Goal: Task Accomplishment & Management: Manage account settings

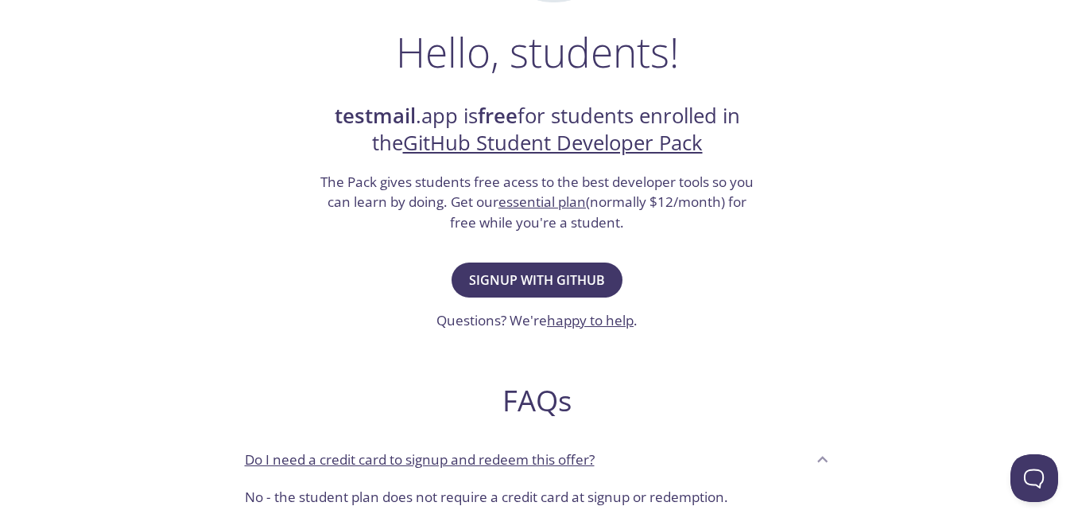
scroll to position [276, 0]
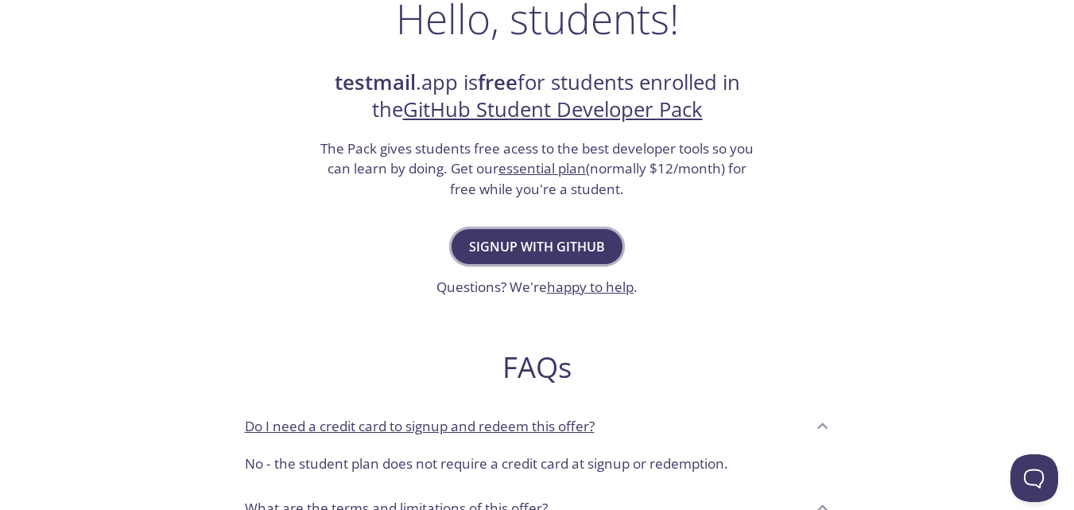
click at [553, 252] on span "Signup with GitHub" at bounding box center [537, 246] width 136 height 22
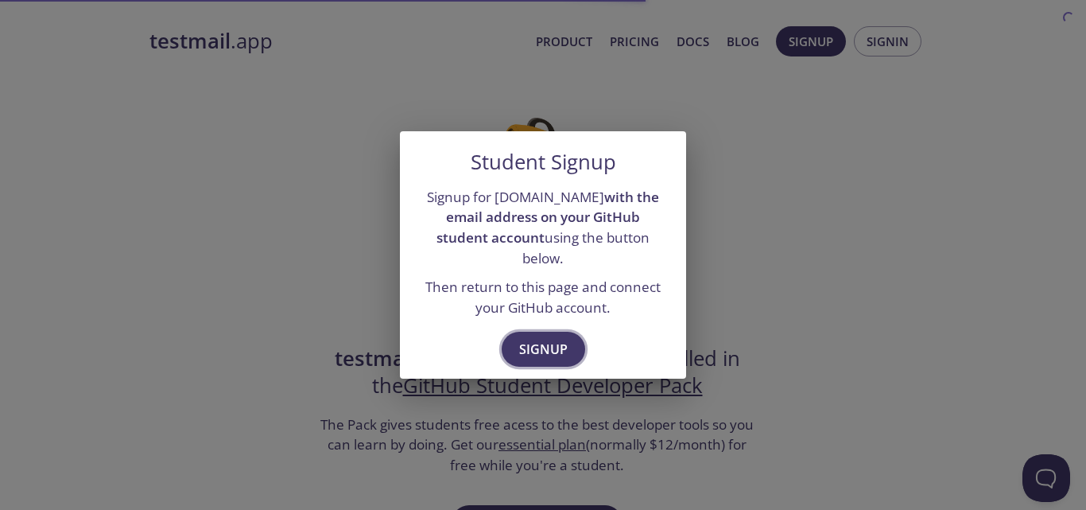
click at [542, 338] on span "Signup" at bounding box center [543, 349] width 49 height 22
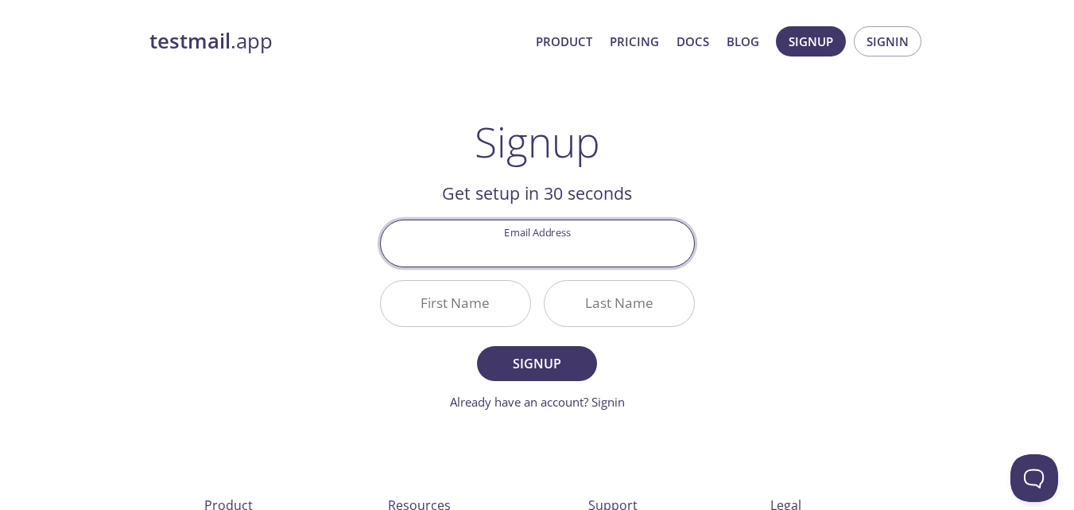
click at [522, 239] on input "Email Address" at bounding box center [537, 242] width 313 height 45
type input "[EMAIL_ADDRESS][DOMAIN_NAME]"
click at [476, 303] on input "First Name" at bounding box center [455, 303] width 149 height 45
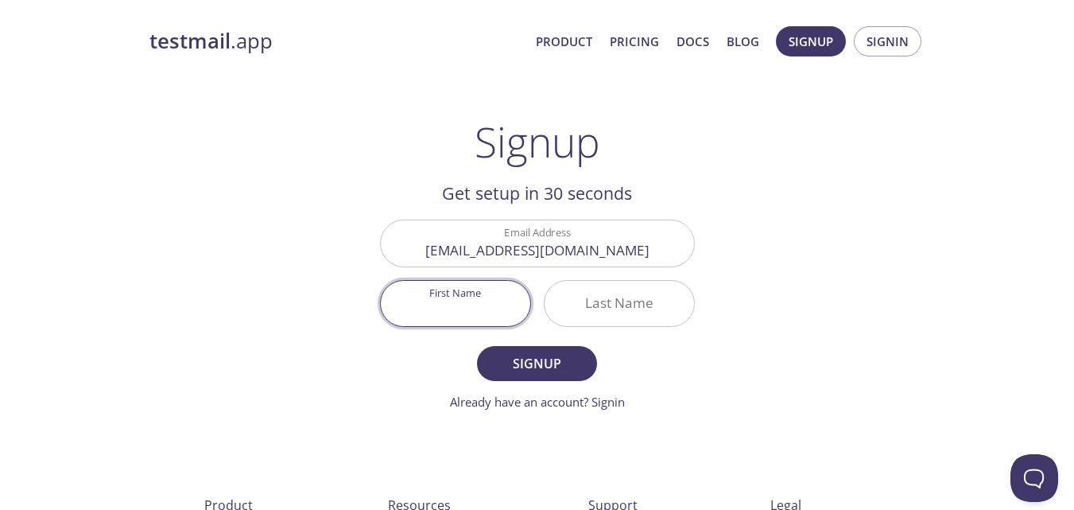
click at [476, 304] on input "First Name" at bounding box center [455, 303] width 149 height 45
type input "Haqjar"
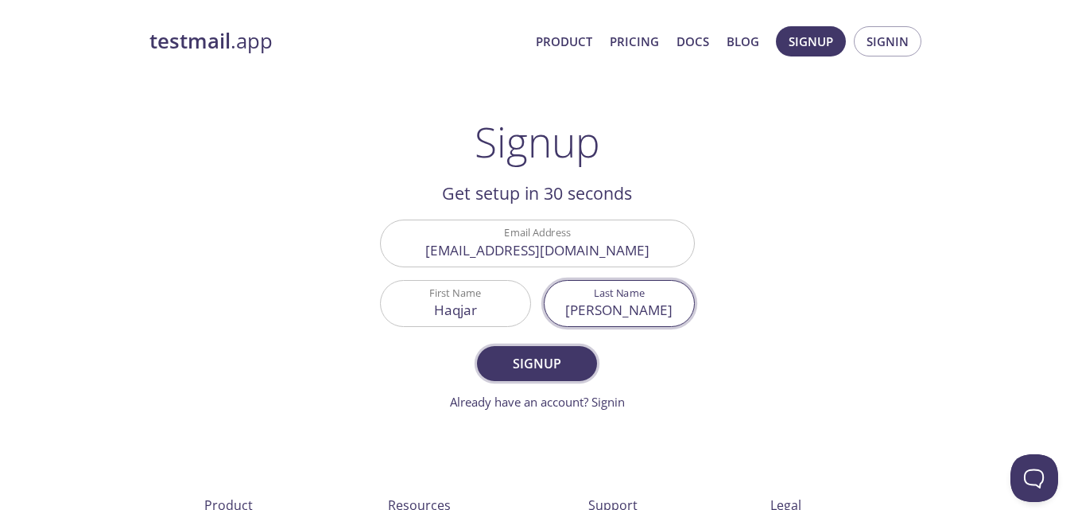
type input "[PERSON_NAME]"
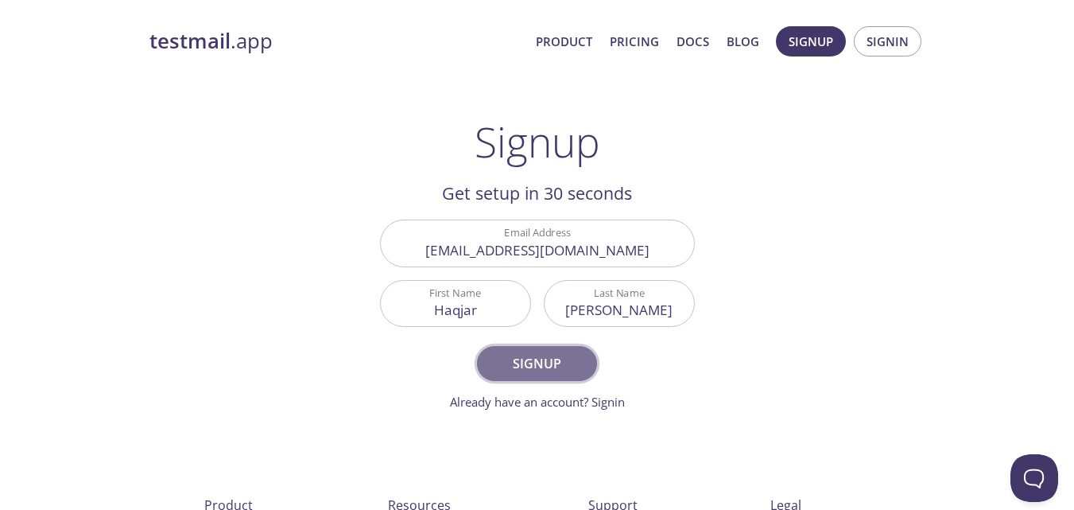
click at [556, 369] on span "Signup" at bounding box center [537, 363] width 84 height 22
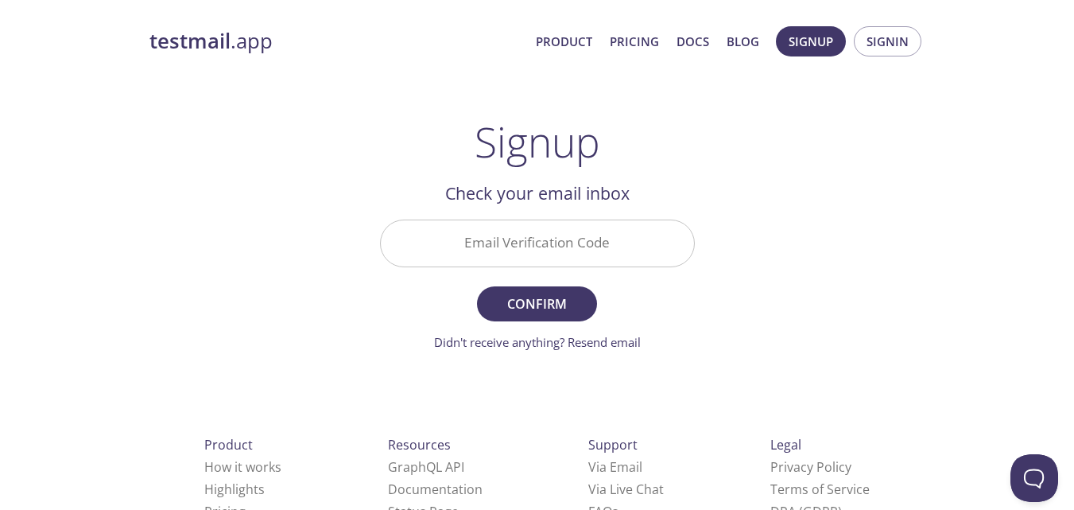
click at [544, 247] on input "Email Verification Code" at bounding box center [537, 242] width 313 height 45
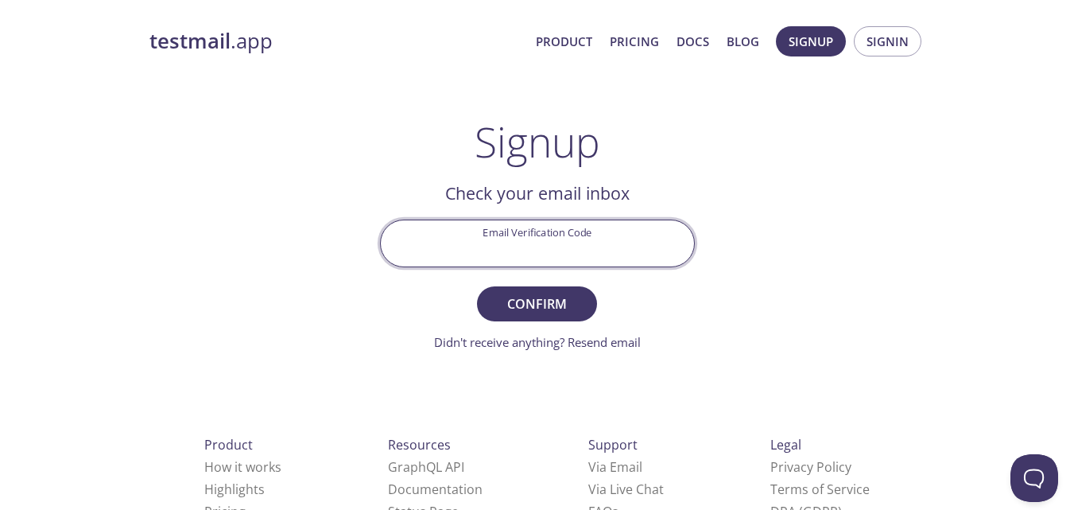
paste input "TY1JKFD"
type input "TY1JKFD"
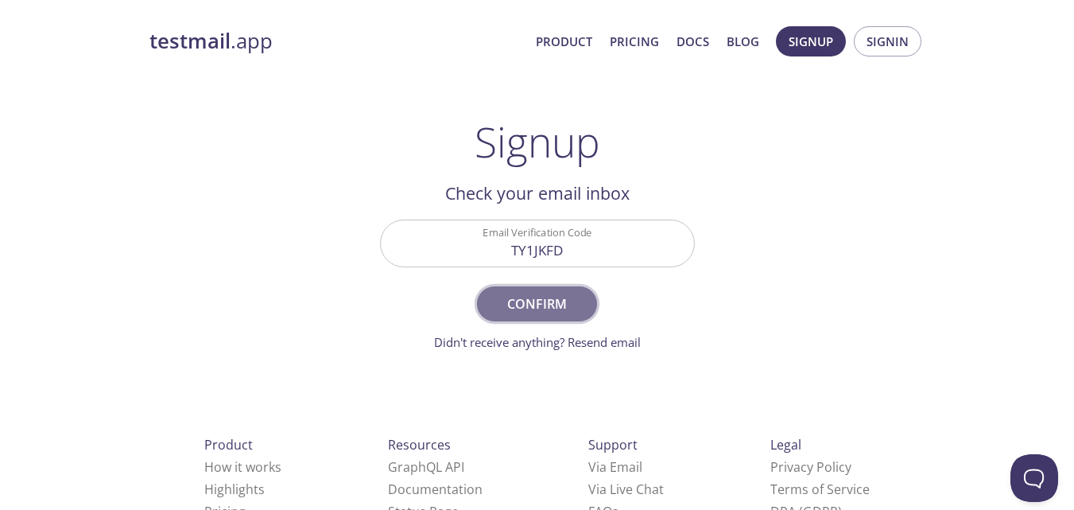
click at [545, 301] on span "Confirm" at bounding box center [537, 304] width 84 height 22
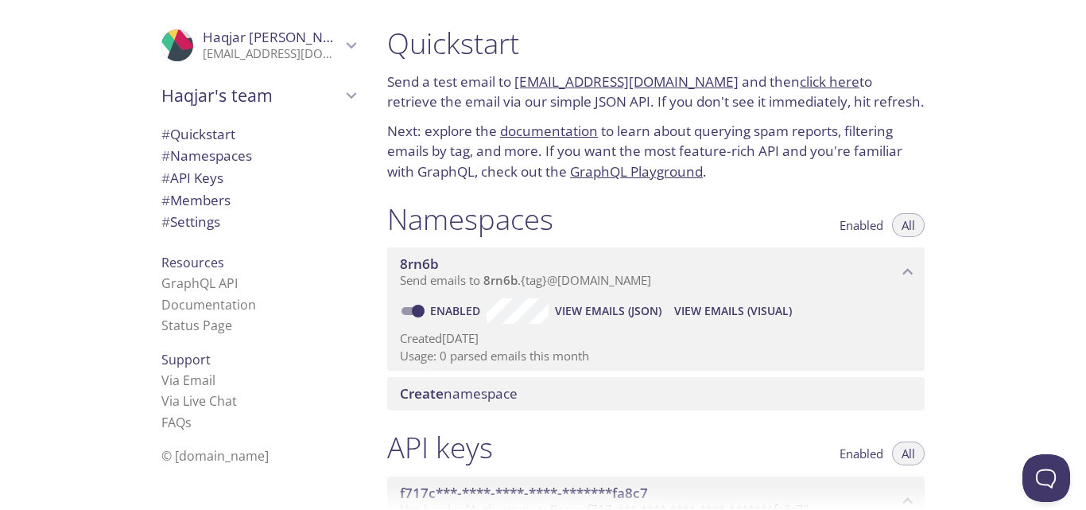
click at [604, 82] on link "8rn6b.test@inbox.testmail.app" at bounding box center [626, 81] width 224 height 18
click at [800, 82] on link "click here" at bounding box center [830, 81] width 60 height 18
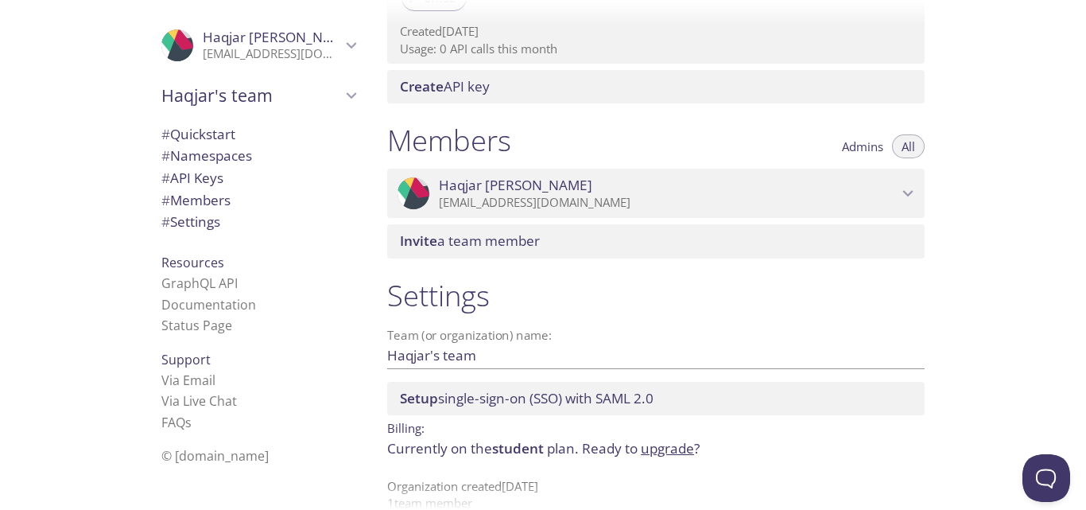
scroll to position [621, 0]
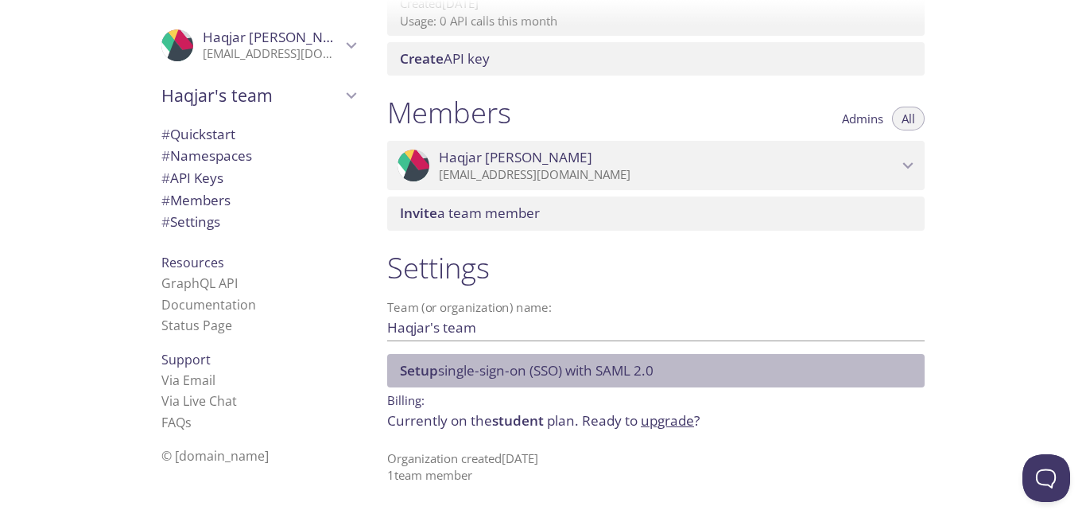
click at [586, 364] on span "Setup single-sign-on (SSO) with SAML 2.0" at bounding box center [527, 370] width 254 height 18
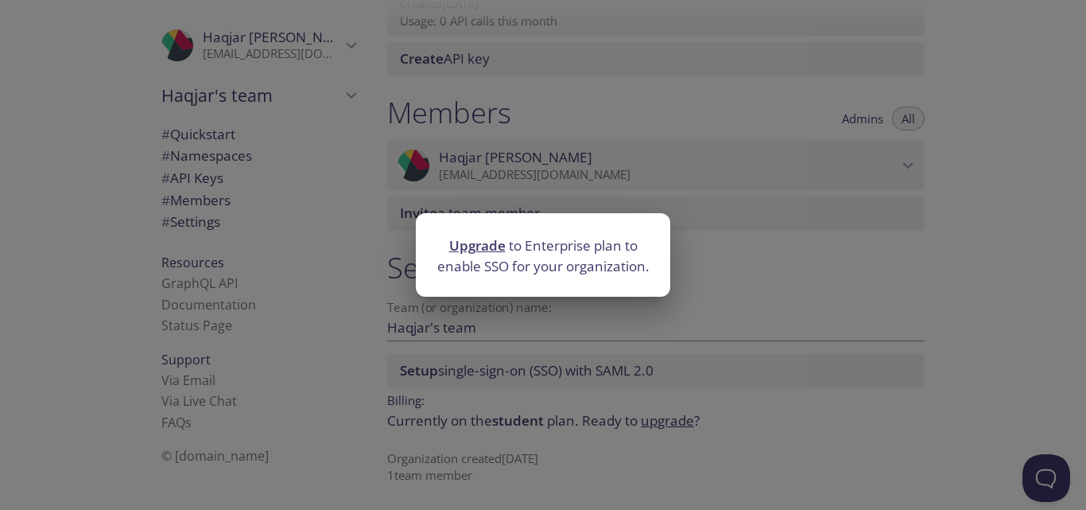
click at [735, 278] on div "Upgrade to Enterprise plan to enable SSO for your organization." at bounding box center [543, 255] width 1086 height 510
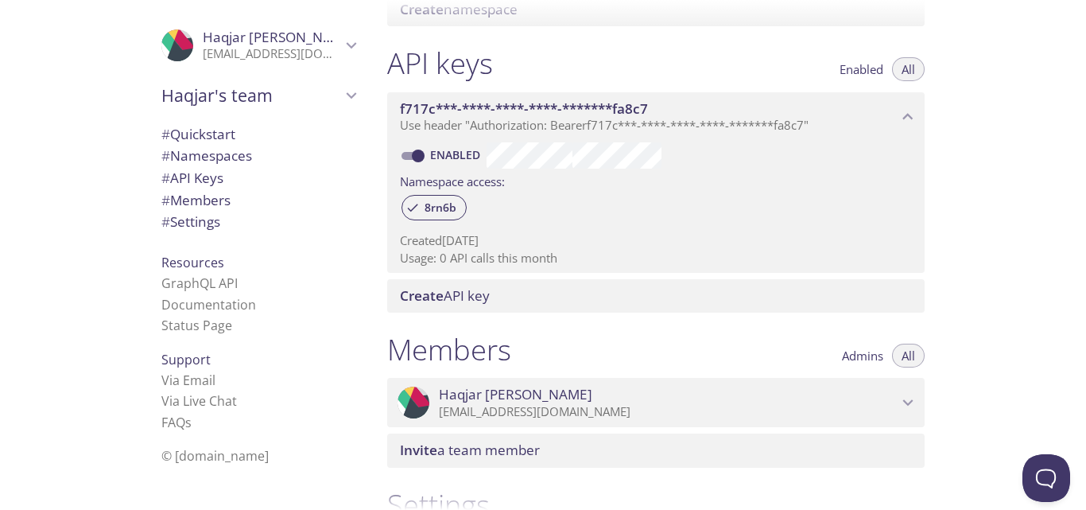
scroll to position [361, 0]
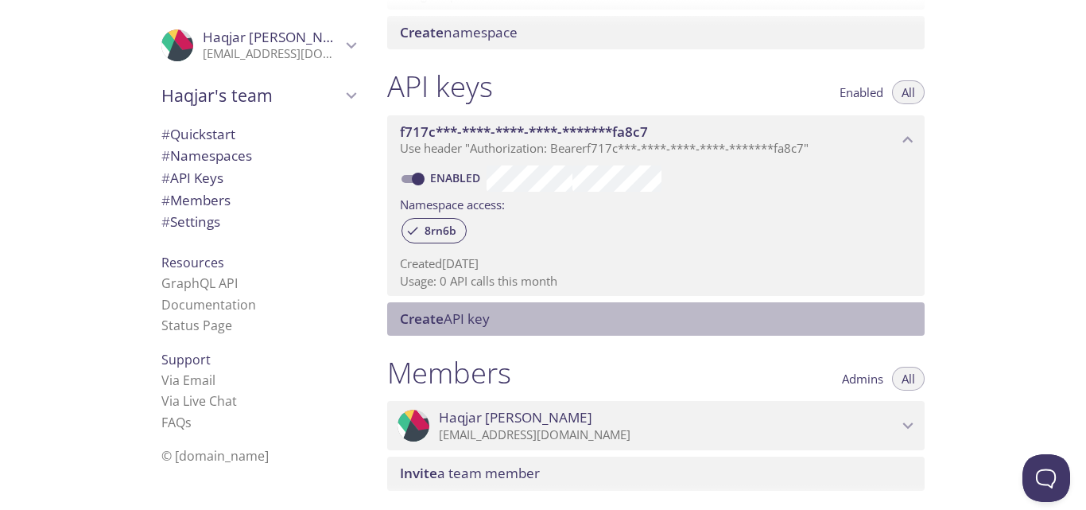
click at [441, 318] on span "Create" at bounding box center [422, 318] width 44 height 18
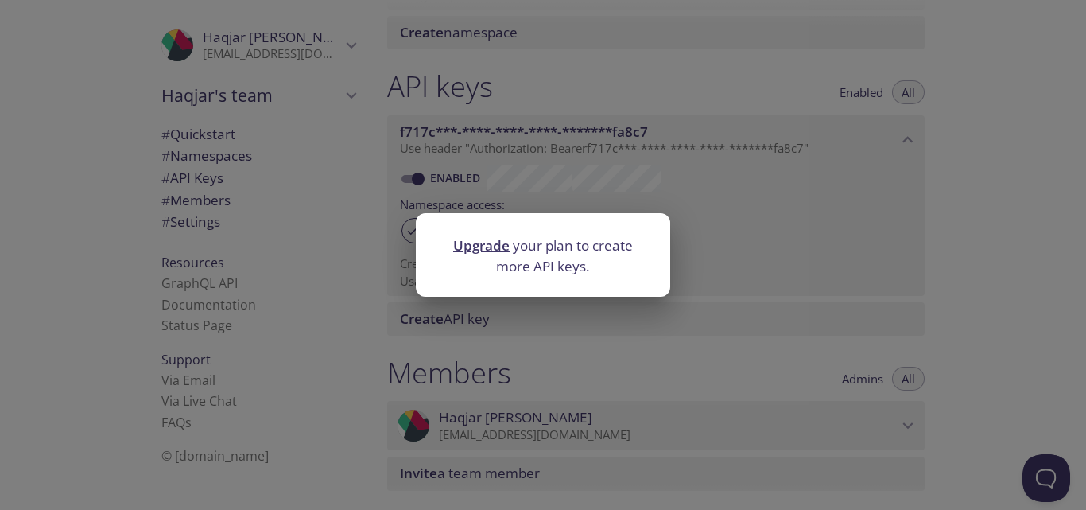
click at [743, 252] on div "Upgrade your plan to create more API keys." at bounding box center [543, 255] width 1086 height 510
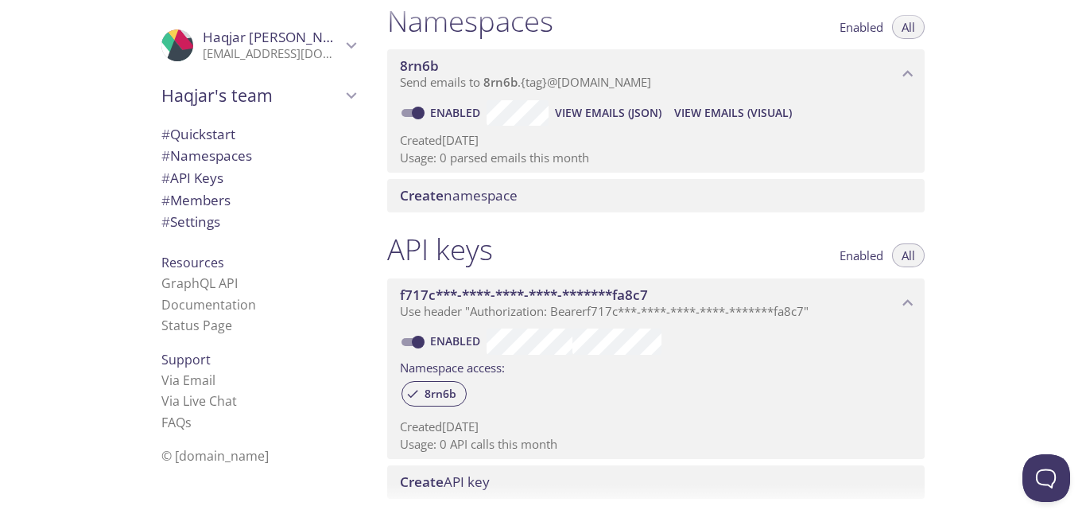
scroll to position [191, 0]
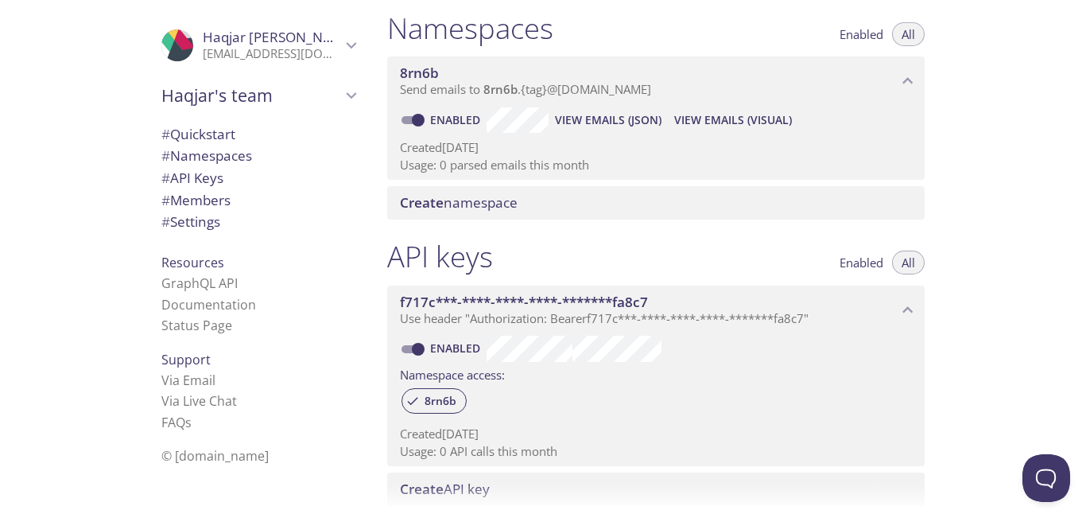
click at [502, 201] on span "Create namespace" at bounding box center [459, 202] width 118 height 18
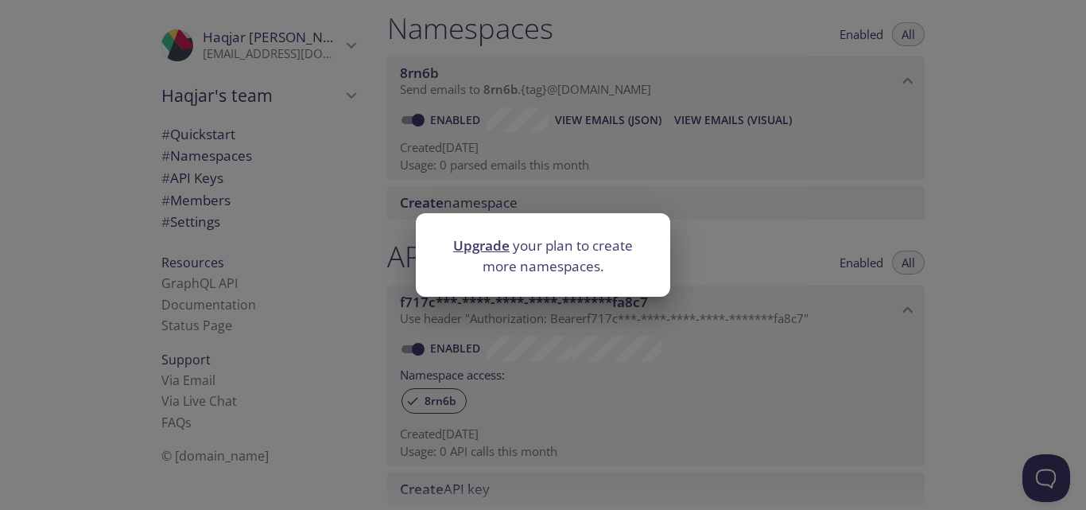
click at [650, 184] on div "Upgrade your plan to create more namespaces." at bounding box center [543, 255] width 1086 height 510
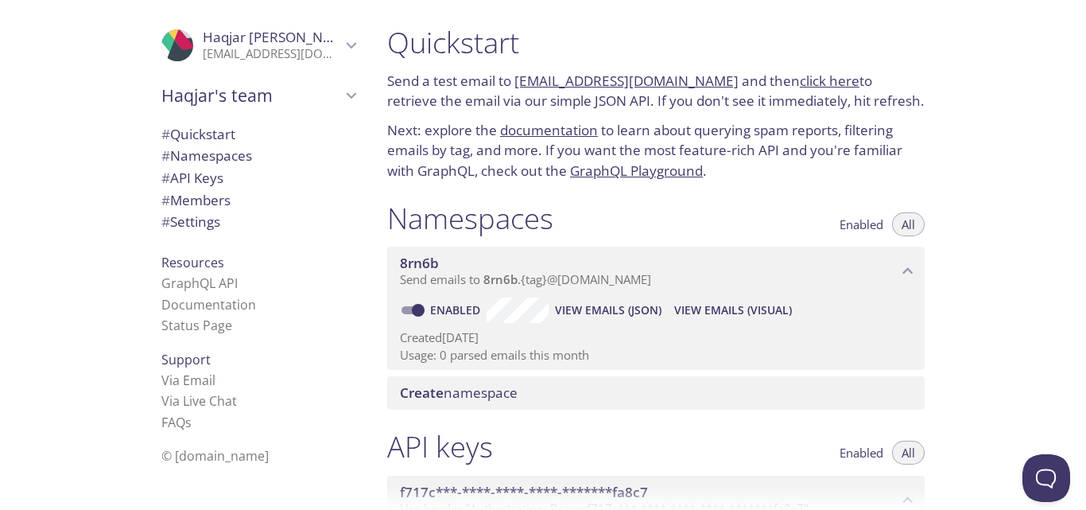
scroll to position [0, 0]
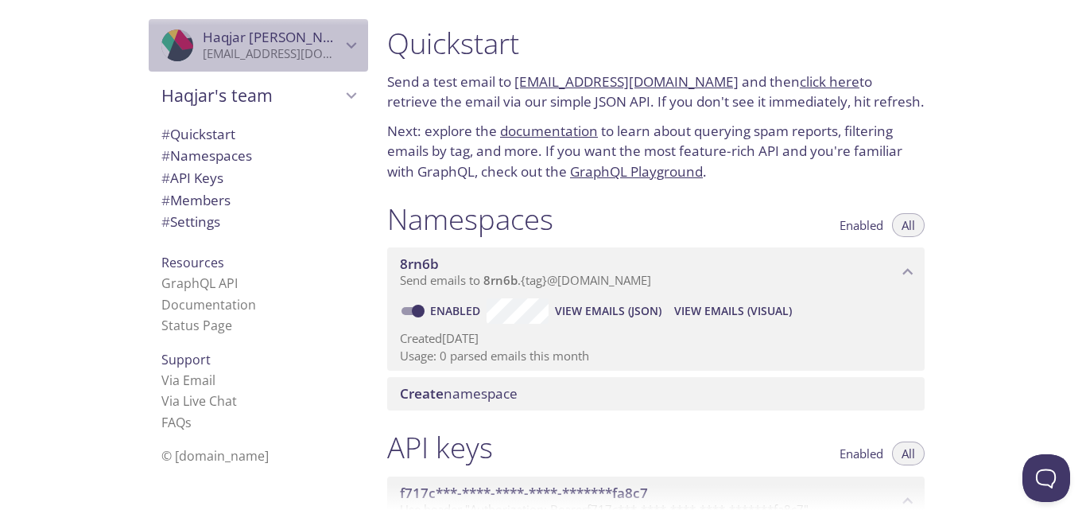
click at [338, 57] on div ".cls-1 { fill: #6d5ca8; } .cls-2 { fill: #3fc191; } .cls-3 { fill: #3b4752; } .…" at bounding box center [258, 45] width 219 height 52
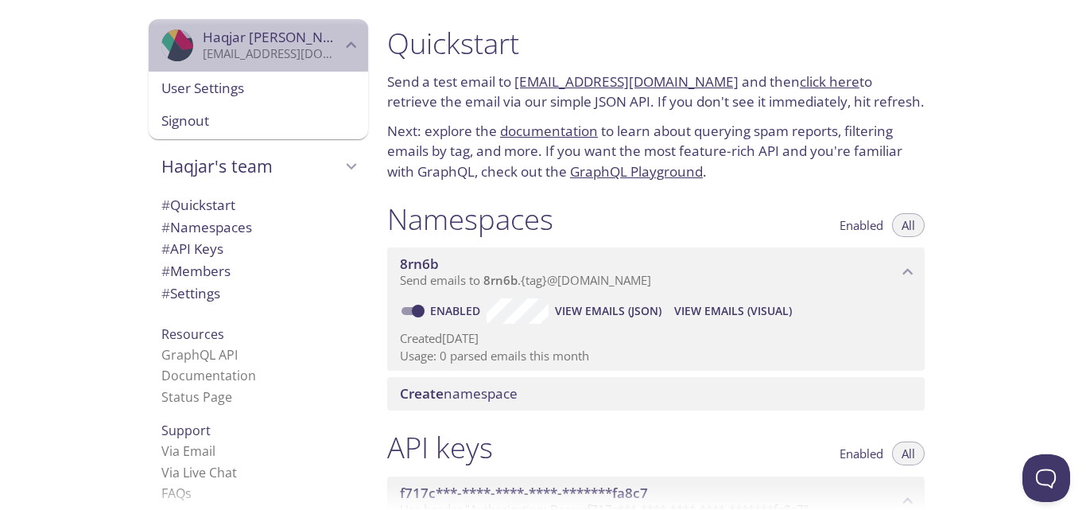
click at [338, 57] on div ".cls-1 { fill: #6d5ca8; } .cls-2 { fill: #3fc191; } .cls-3 { fill: #3b4752; } .…" at bounding box center [258, 45] width 219 height 52
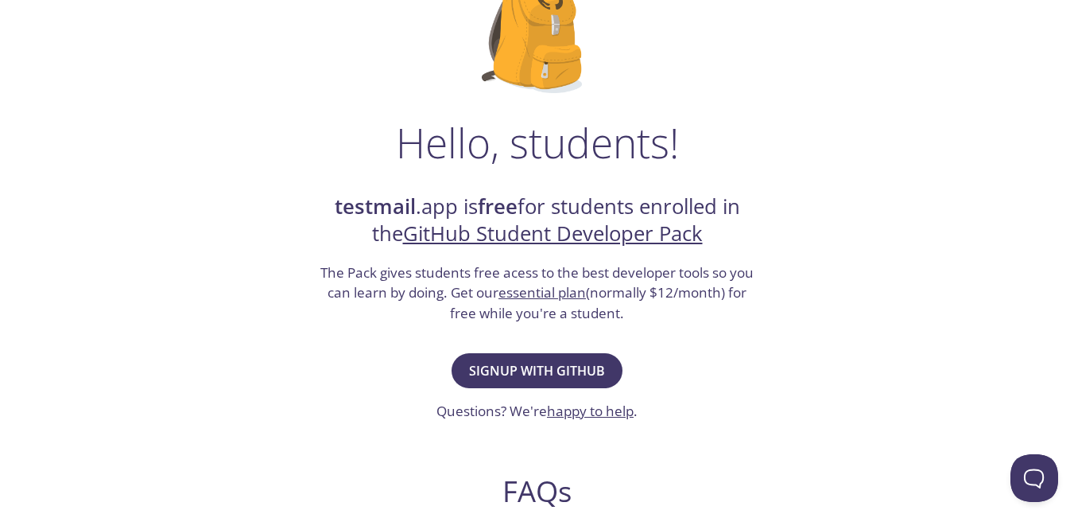
scroll to position [153, 0]
click at [574, 371] on span "Signup with GitHub" at bounding box center [537, 370] width 136 height 22
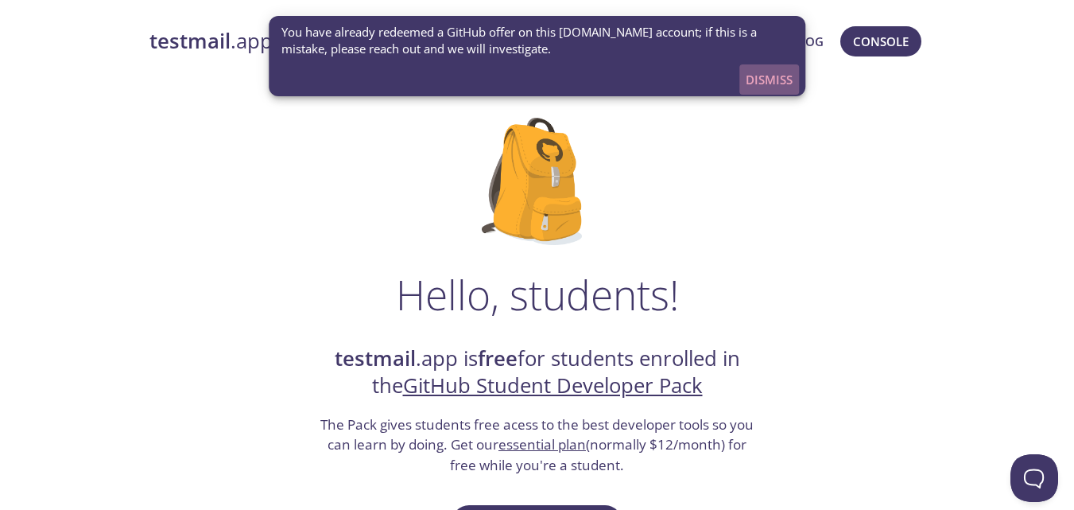
click at [759, 86] on span "Dismiss" at bounding box center [769, 79] width 47 height 21
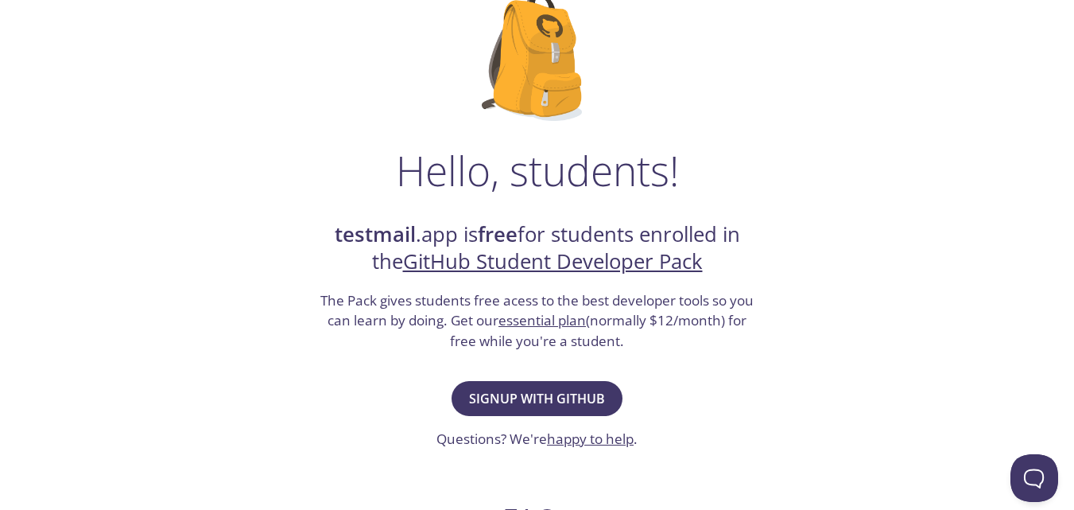
scroll to position [169, 0]
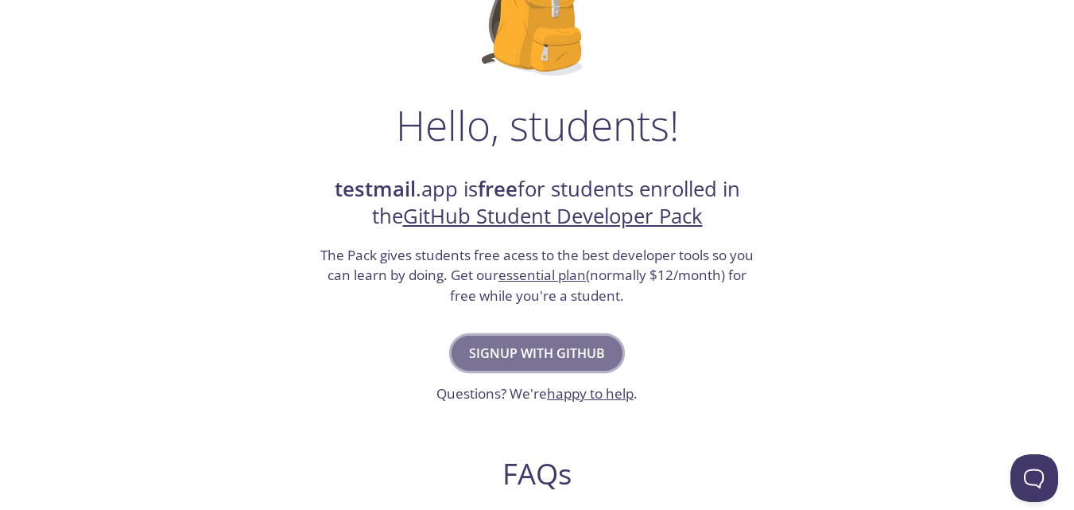
click at [588, 362] on span "Signup with GitHub" at bounding box center [537, 353] width 136 height 22
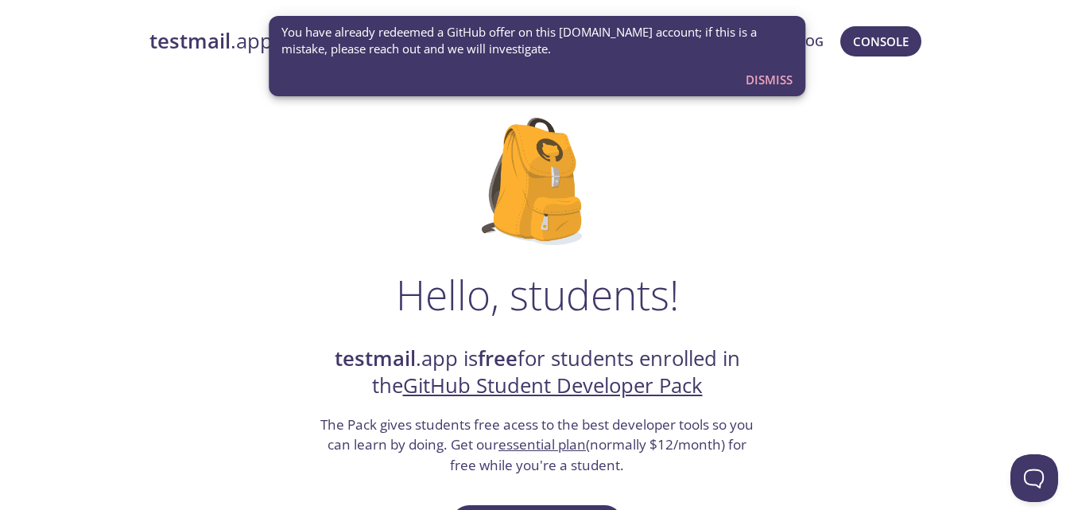
click at [758, 72] on span "Dismiss" at bounding box center [769, 79] width 47 height 21
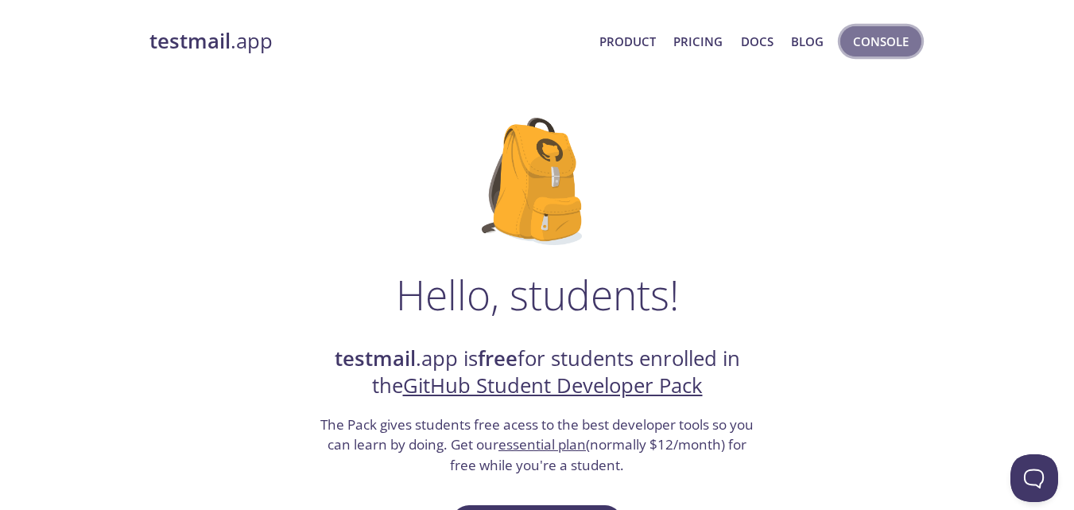
click at [898, 39] on span "Console" at bounding box center [881, 41] width 56 height 21
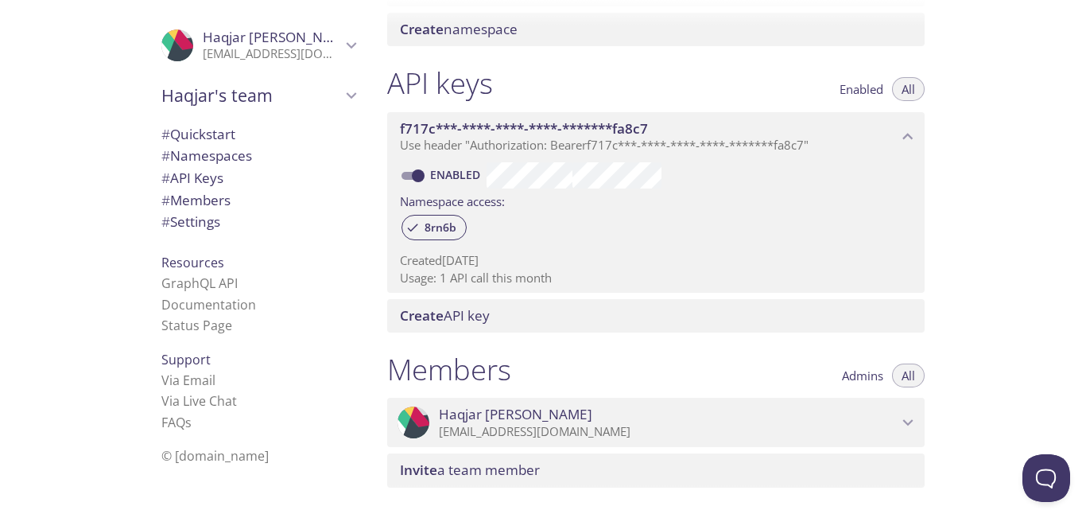
scroll to position [363, 0]
click at [204, 130] on span "# Quickstart" at bounding box center [198, 134] width 74 height 18
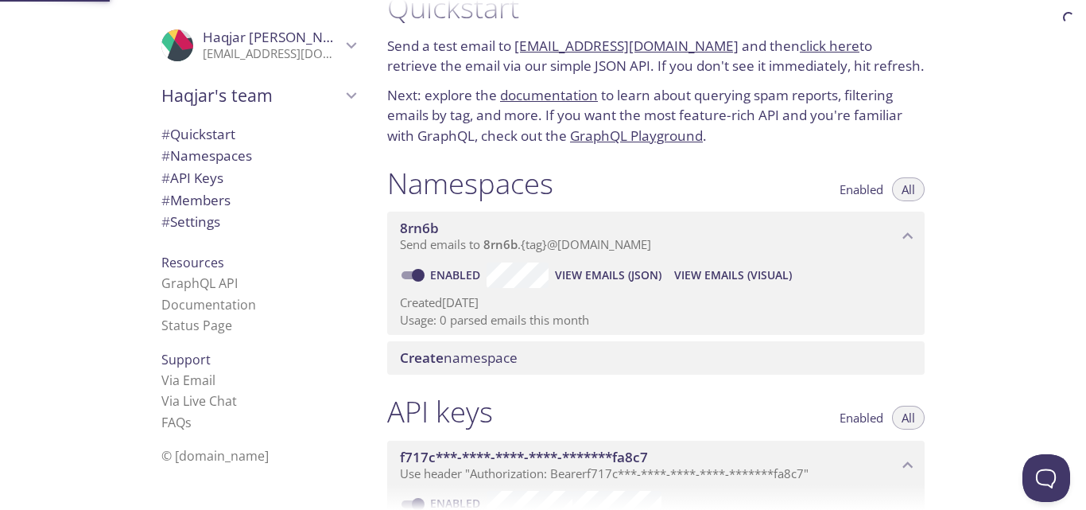
scroll to position [25, 0]
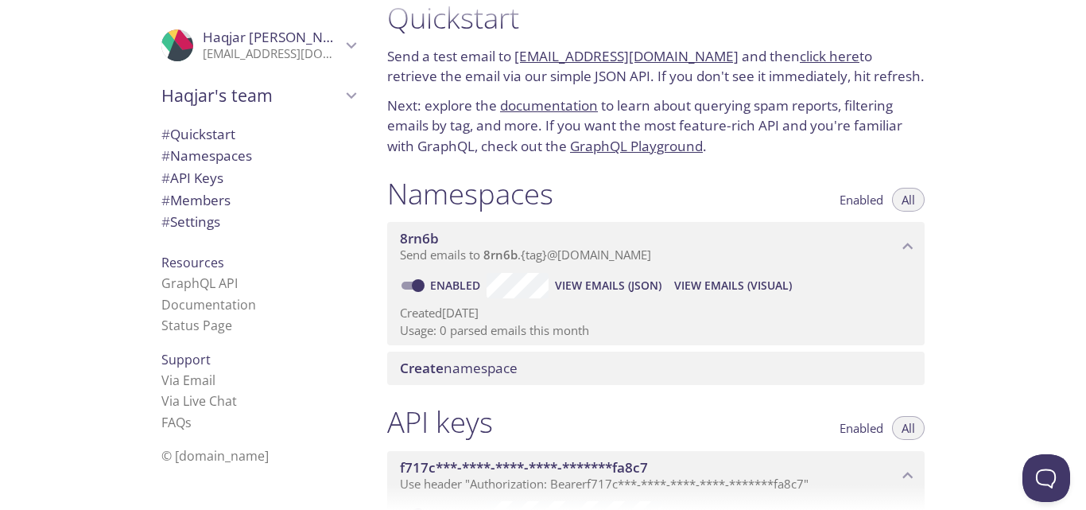
click at [220, 155] on span "# Namespaces" at bounding box center [206, 155] width 91 height 18
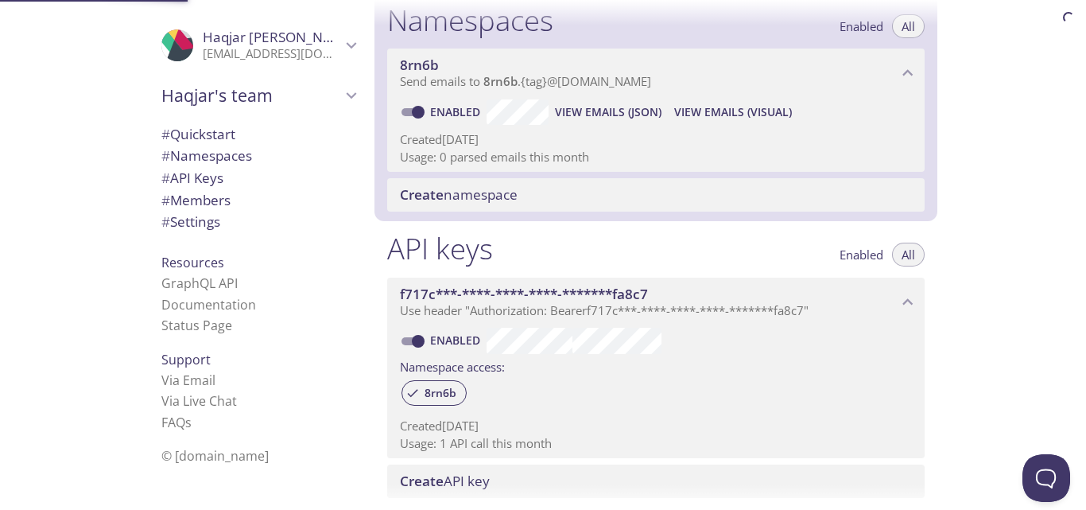
scroll to position [201, 0]
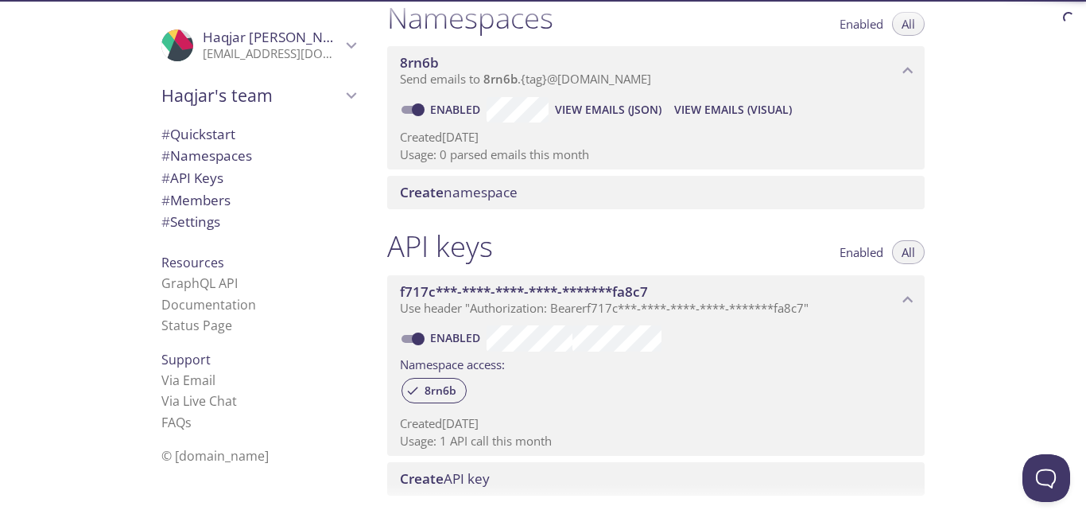
click at [230, 173] on span "# API Keys" at bounding box center [258, 178] width 194 height 21
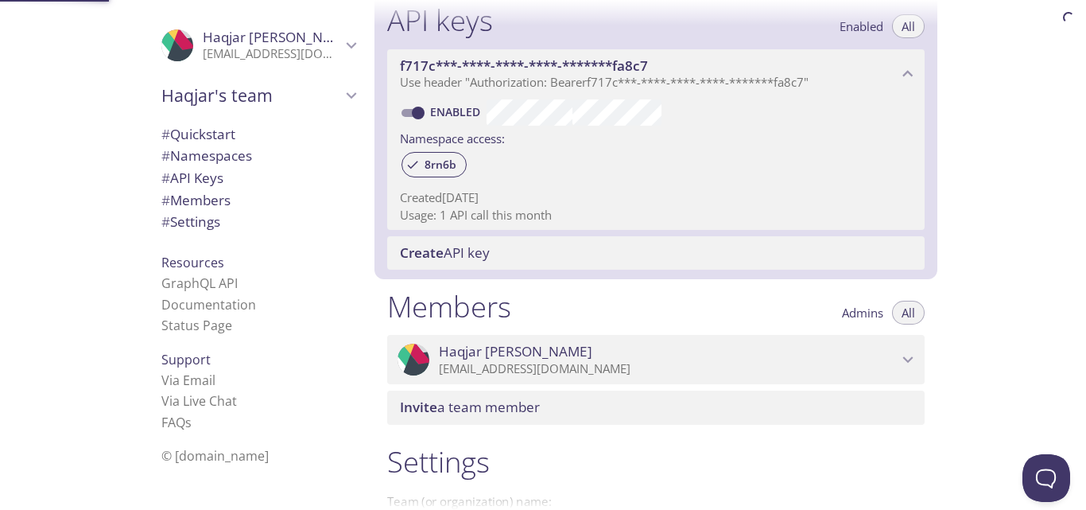
scroll to position [429, 0]
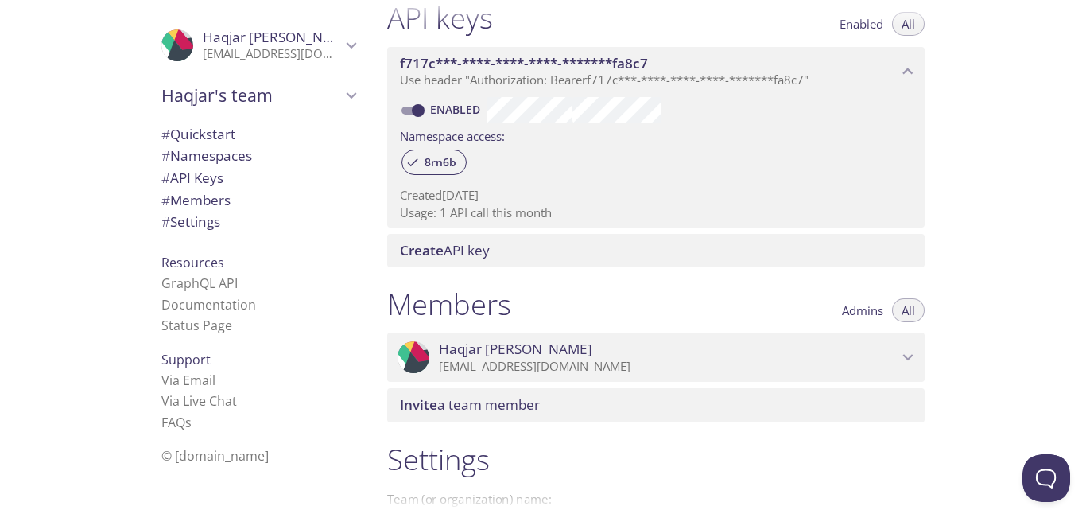
click at [229, 198] on span "# Members" at bounding box center [258, 200] width 194 height 21
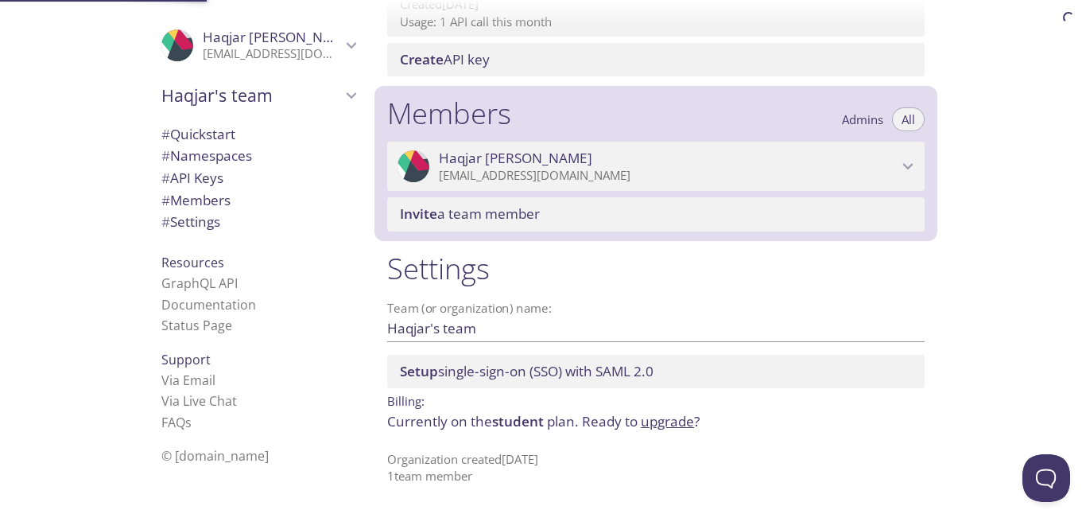
scroll to position [621, 0]
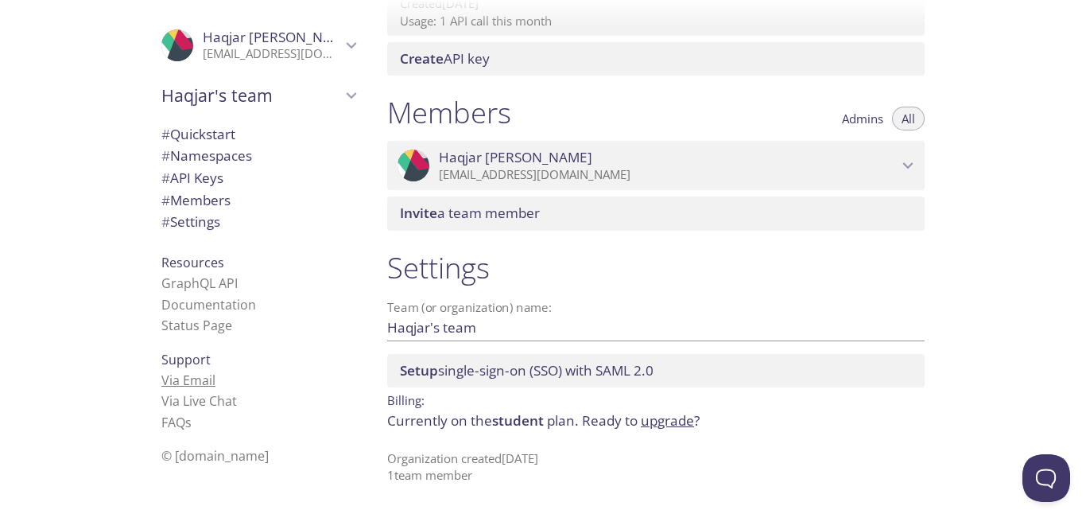
click at [180, 382] on link "Via Email" at bounding box center [188, 379] width 54 height 17
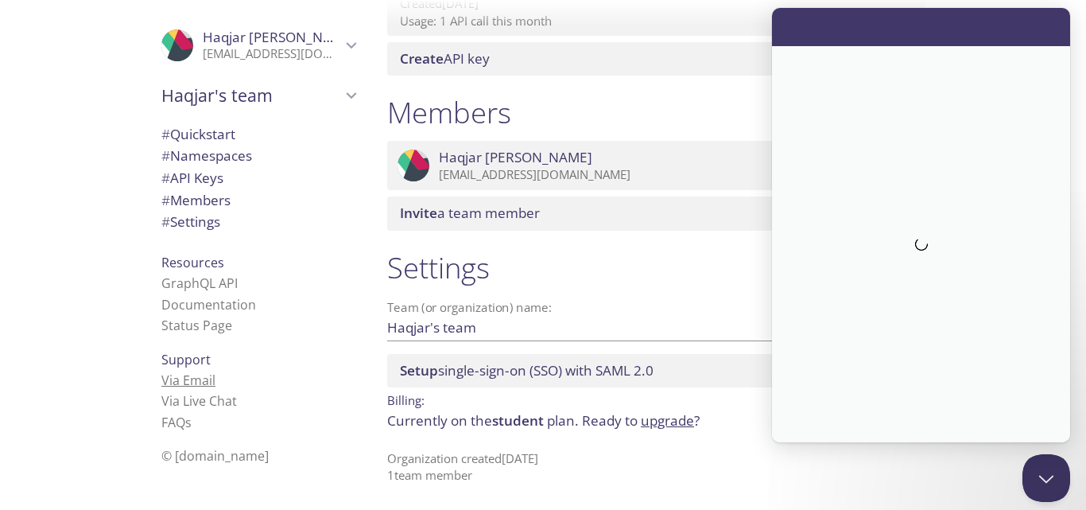
scroll to position [0, 0]
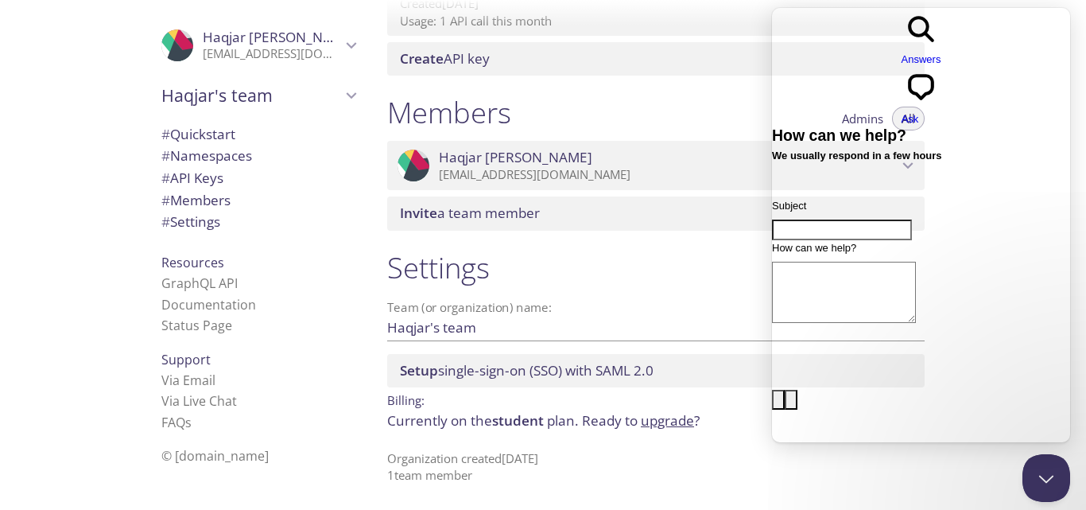
click at [677, 283] on h1 "Settings" at bounding box center [656, 268] width 538 height 36
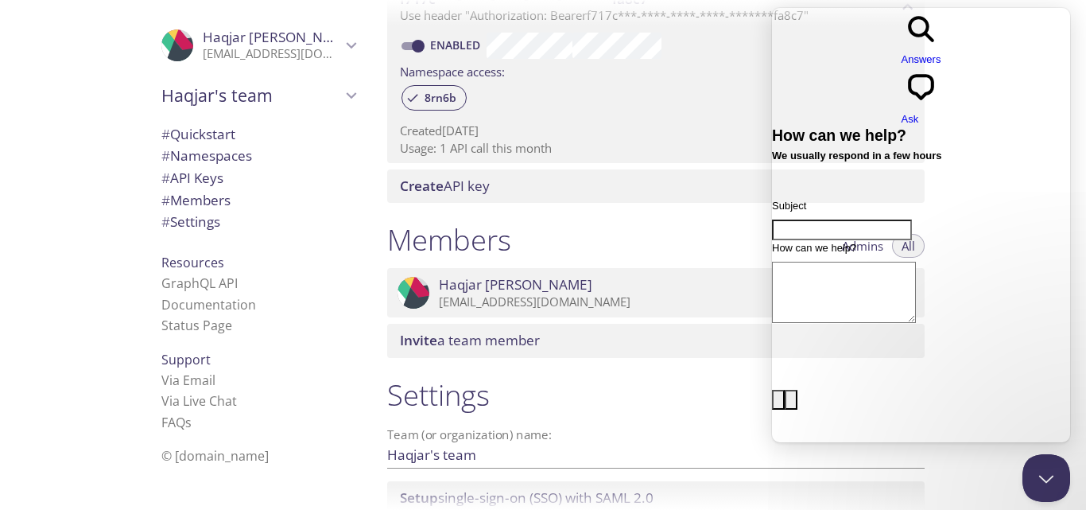
scroll to position [493, 0]
click at [413, 39] on input "Enabled" at bounding box center [418, 46] width 57 height 19
click at [413, 39] on input "Disabled" at bounding box center [405, 46] width 57 height 19
checkbox input "true"
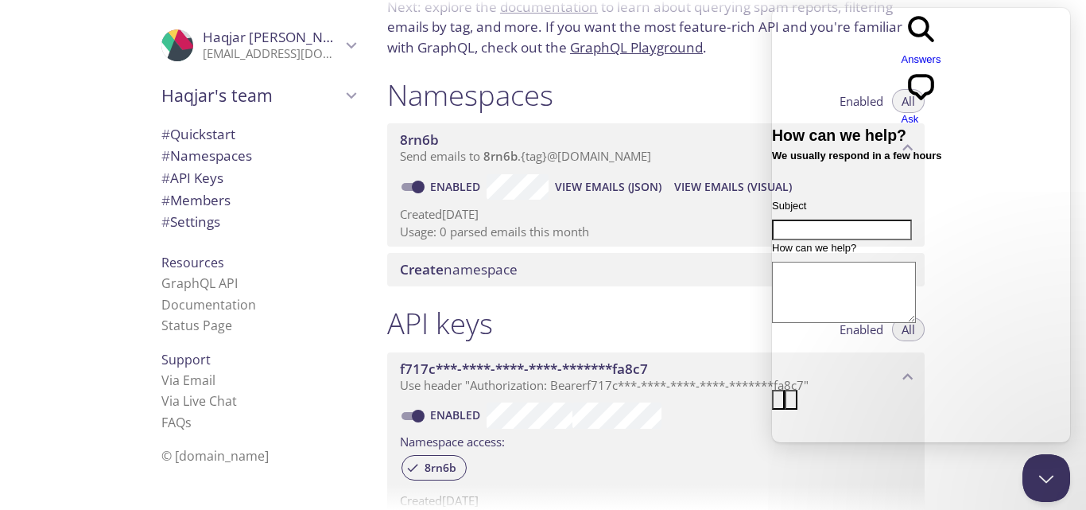
scroll to position [123, 0]
click at [743, 324] on div "API keys Enabled All" at bounding box center [656, 326] width 538 height 40
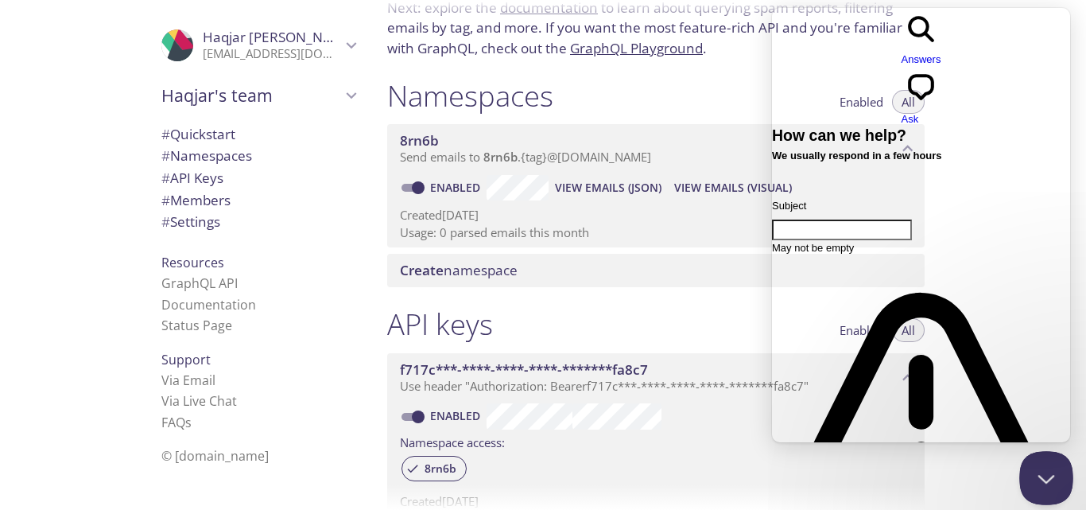
click at [1057, 468] on button "Close Beacon popover" at bounding box center [1043, 475] width 48 height 48
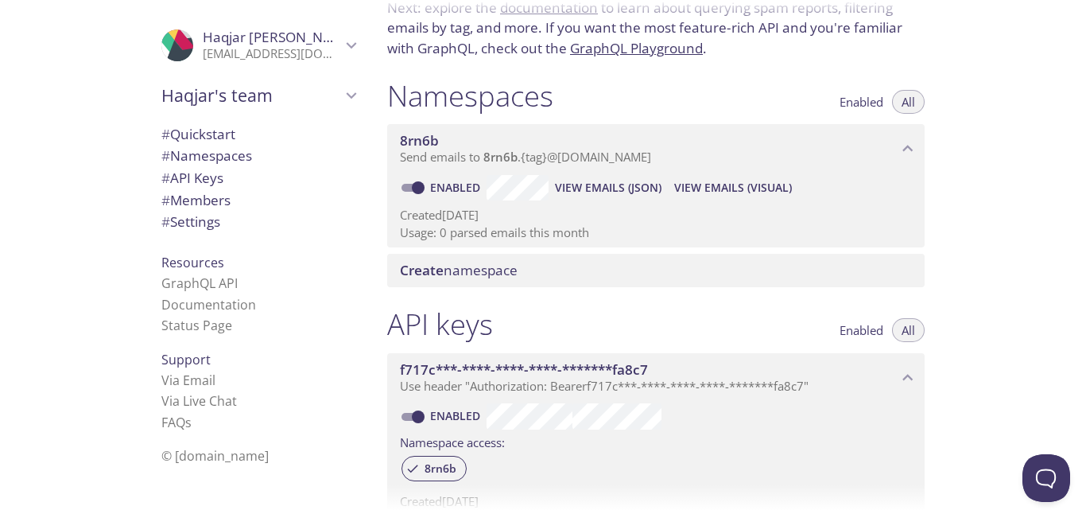
scroll to position [0, 0]
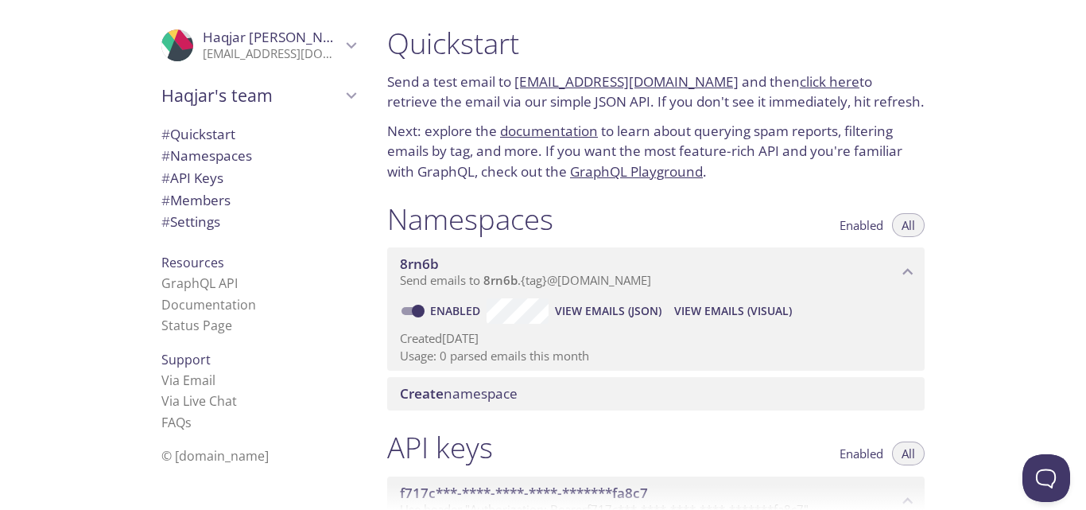
click at [627, 80] on link "8rn6b.test@inbox.testmail.app" at bounding box center [626, 81] width 224 height 18
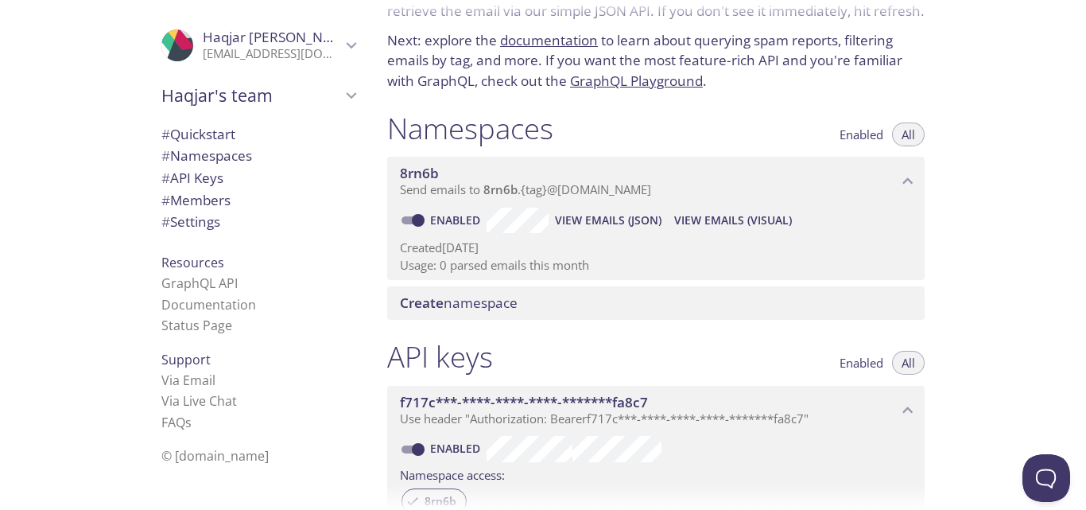
scroll to position [91, 0]
click at [461, 301] on span "Create namespace" at bounding box center [459, 302] width 118 height 18
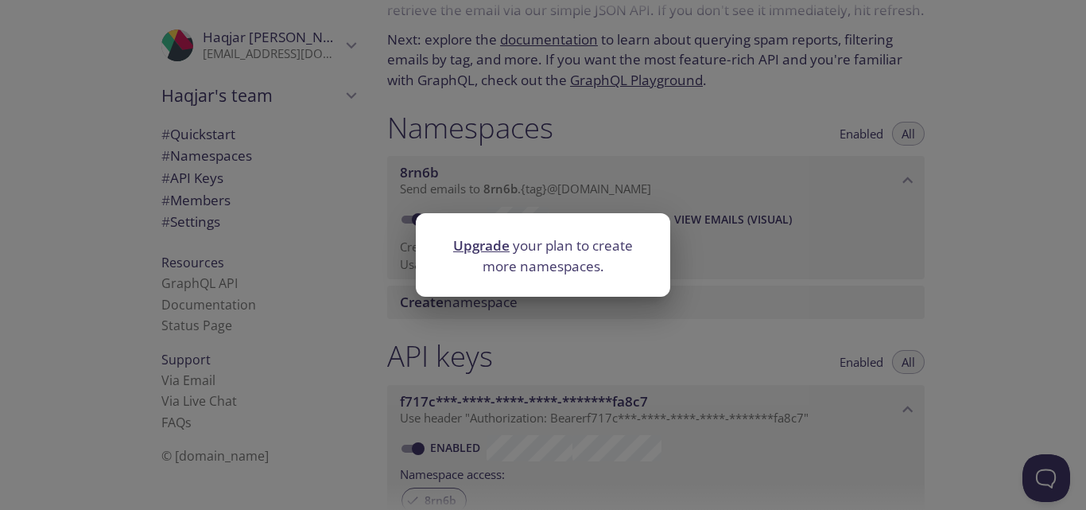
click at [763, 254] on div "Upgrade your plan to create more namespaces." at bounding box center [543, 255] width 1086 height 510
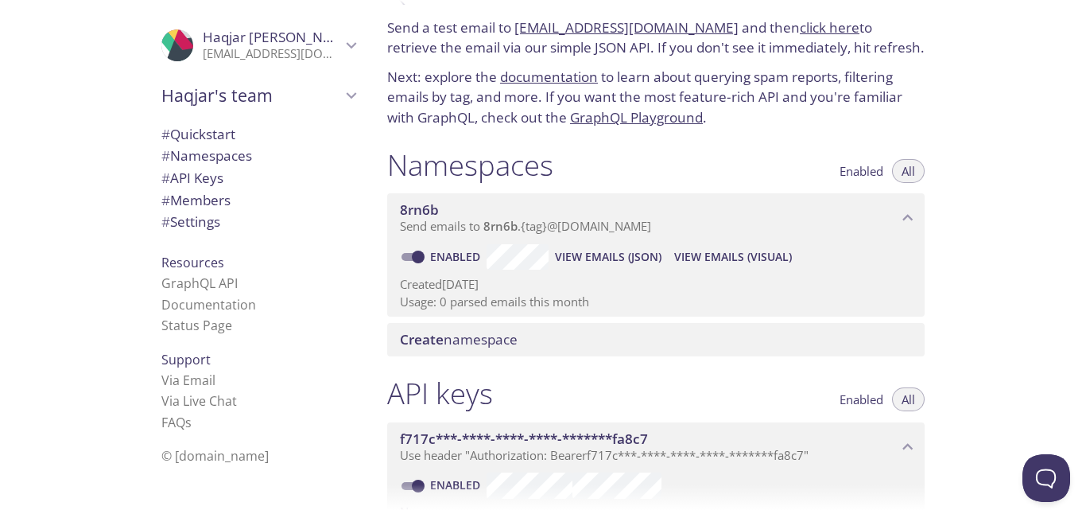
scroll to position [0, 0]
